Goal: Information Seeking & Learning: Find specific page/section

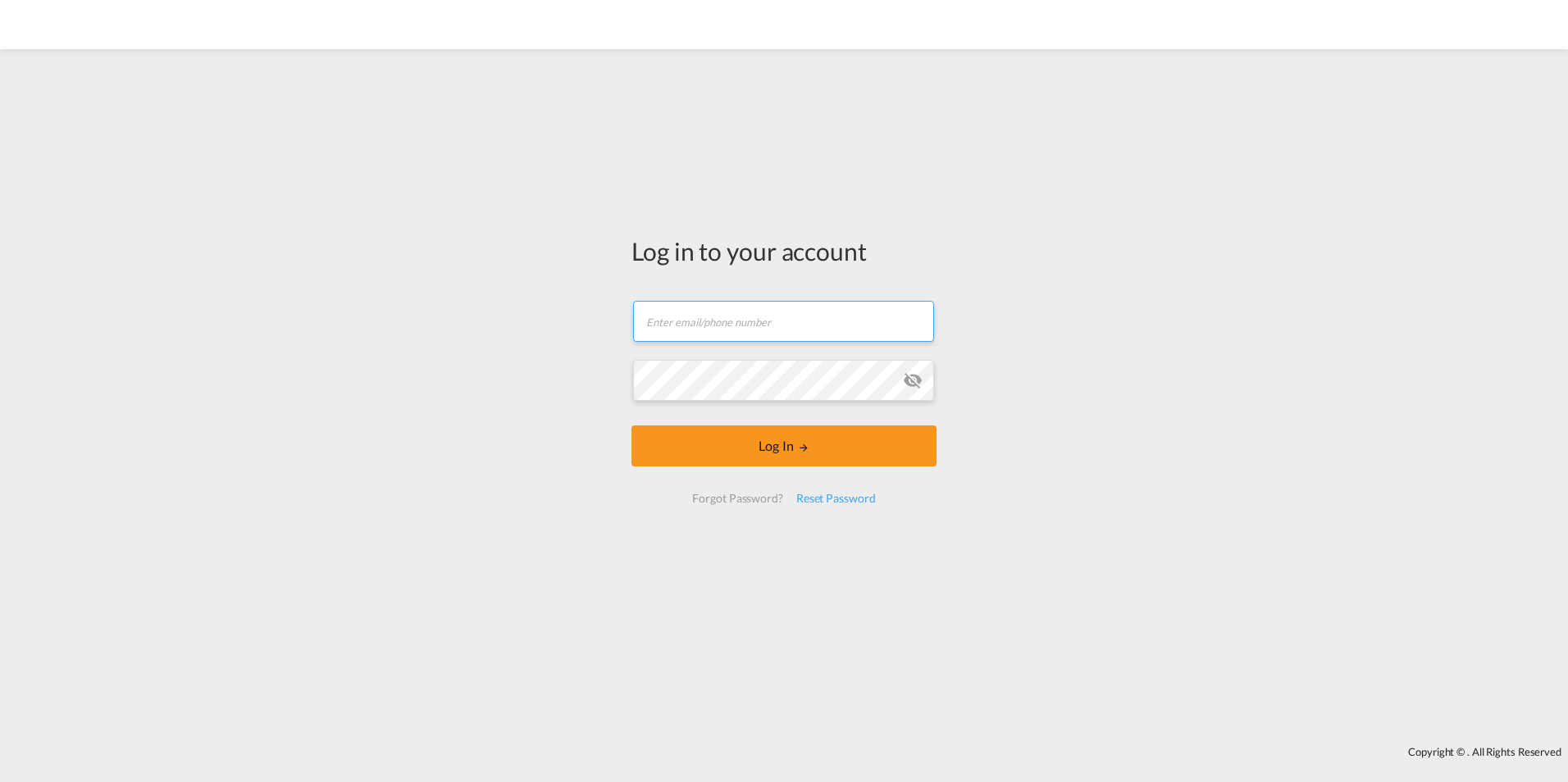
click at [710, 322] on input "text" at bounding box center [784, 321] width 301 height 41
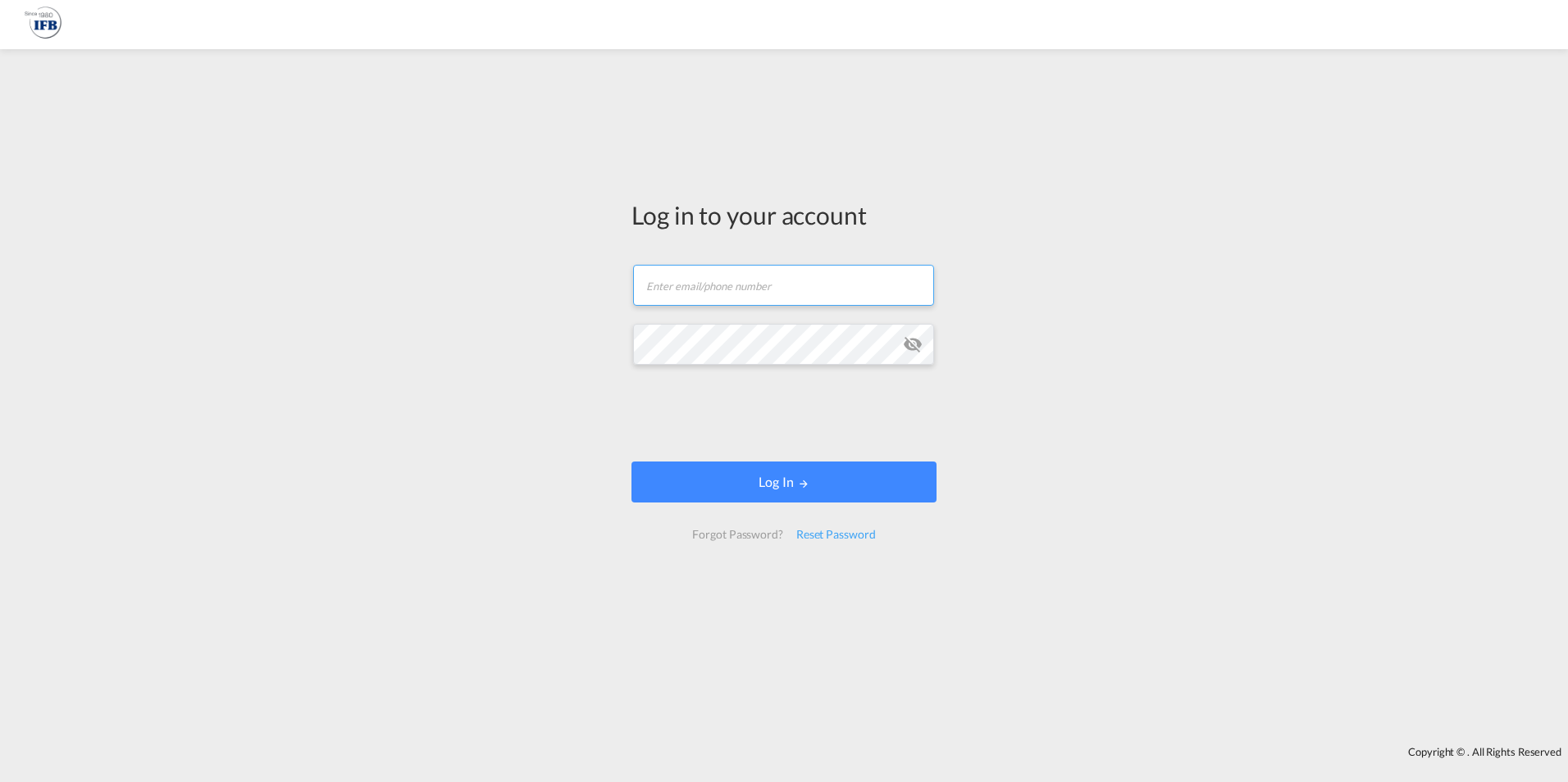
type input "[PERSON_NAME][EMAIL_ADDRESS][PERSON_NAME][DOMAIN_NAME]"
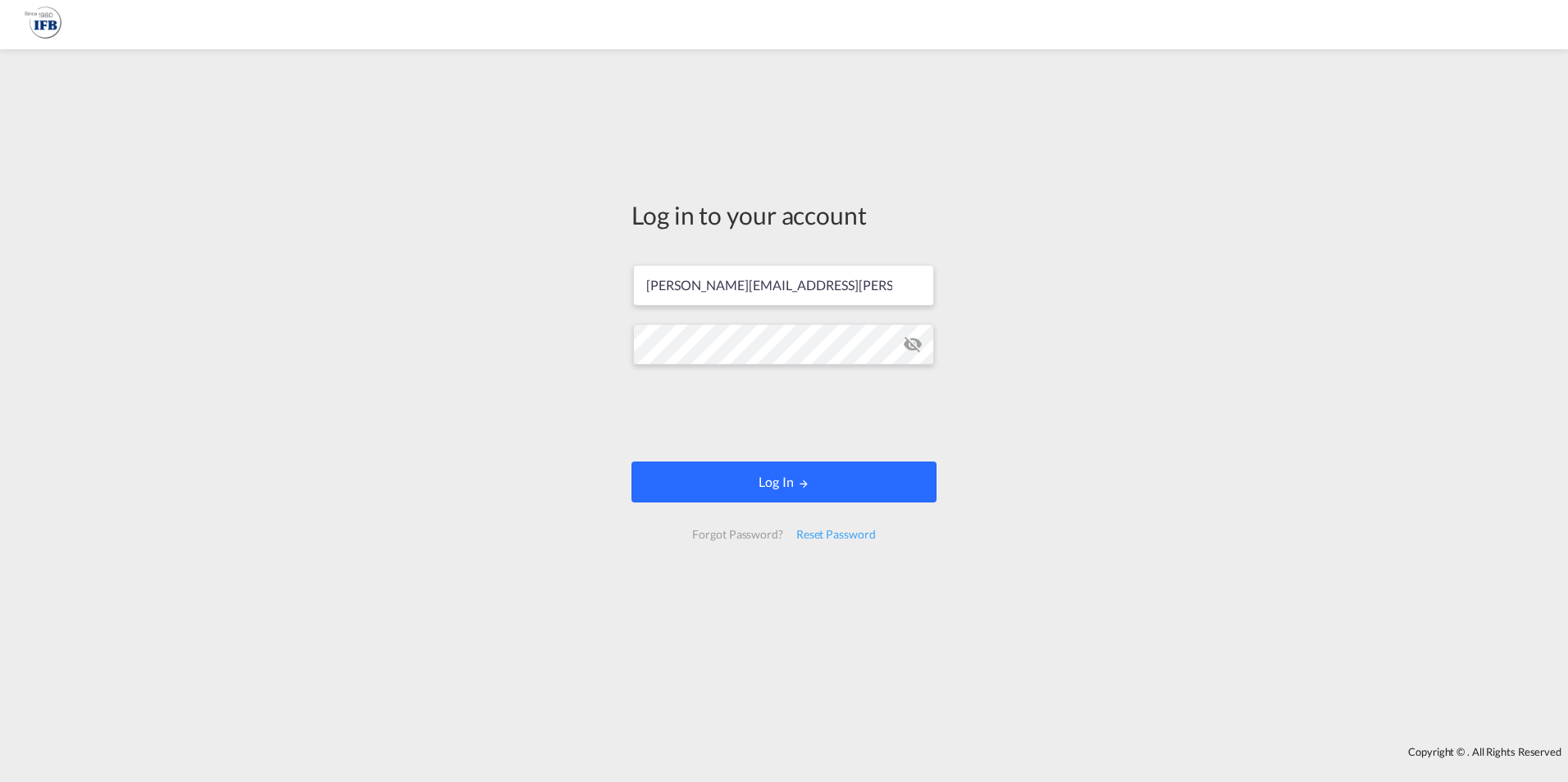
click at [746, 480] on button "Log In" at bounding box center [784, 482] width 305 height 41
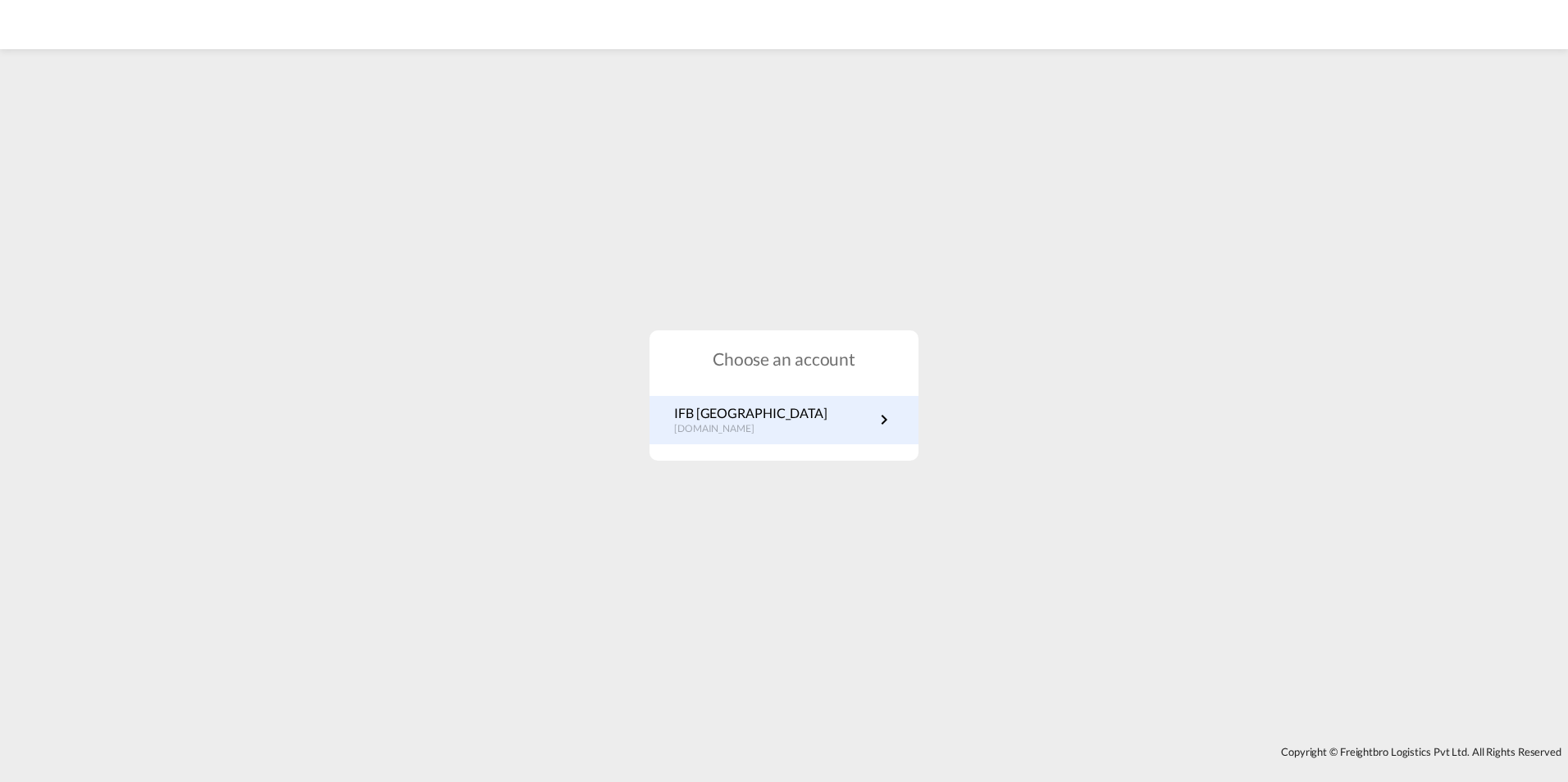
click at [733, 426] on p "[DOMAIN_NAME]" at bounding box center [750, 430] width 153 height 14
